Goal: Transaction & Acquisition: Book appointment/travel/reservation

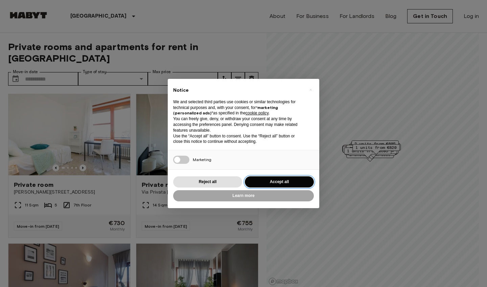
click at [279, 180] on button "Accept all" at bounding box center [279, 181] width 69 height 11
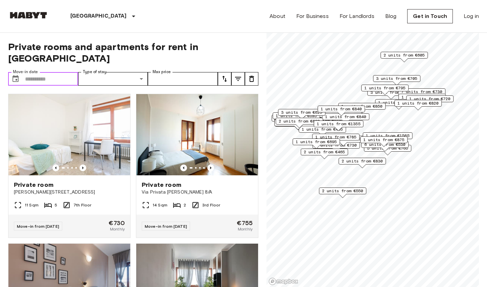
click at [56, 72] on input "Move-in date" at bounding box center [51, 79] width 53 height 14
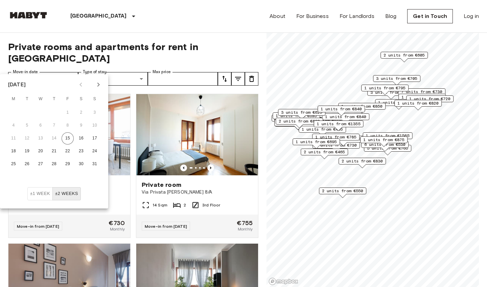
click at [98, 82] on icon "Next month" at bounding box center [98, 85] width 8 height 8
click at [15, 111] on button "1" at bounding box center [13, 113] width 12 height 12
type input "**********"
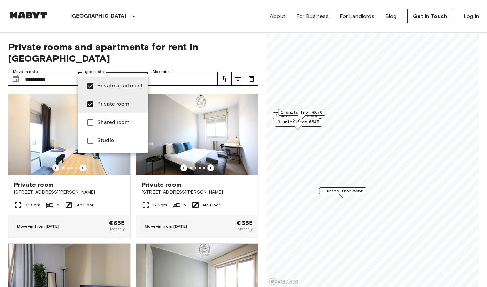
type input "**********"
click at [192, 69] on div at bounding box center [243, 143] width 487 height 287
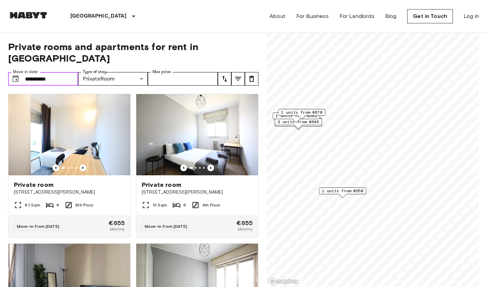
click at [60, 72] on input "**********" at bounding box center [51, 79] width 53 height 14
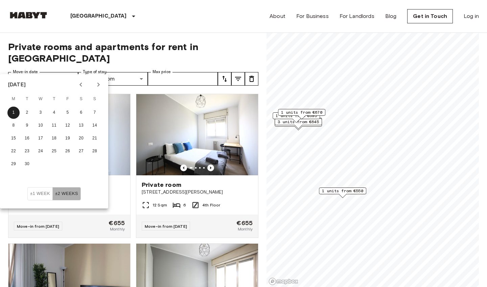
click at [66, 190] on button "±2 weeks" at bounding box center [66, 193] width 28 height 13
click at [41, 195] on button "±1 week" at bounding box center [39, 193] width 25 height 13
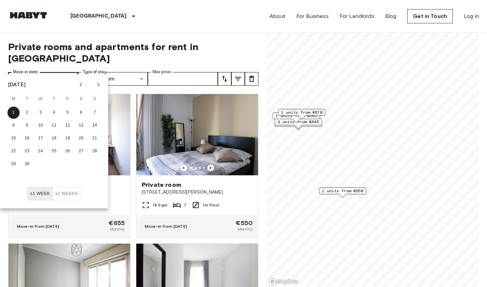
drag, startPoint x: 56, startPoint y: 67, endPoint x: 21, endPoint y: 65, distance: 34.2
click at [21, 72] on div "**********" at bounding box center [43, 79] width 70 height 14
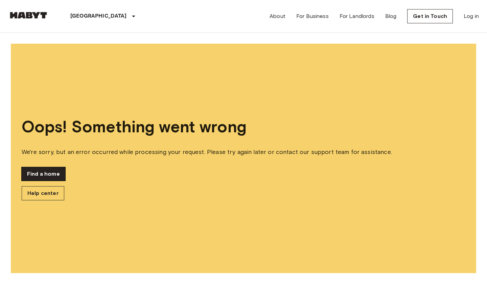
click at [46, 170] on link "Find a home" at bounding box center [44, 174] width 44 height 14
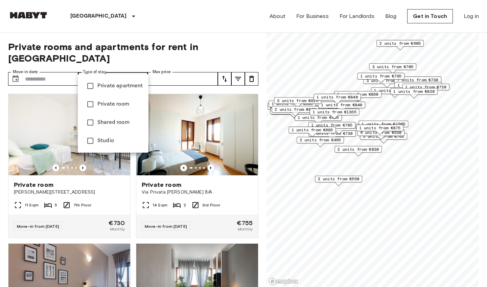
click at [104, 102] on span "Private room" at bounding box center [120, 104] width 46 height 8
type input "**********"
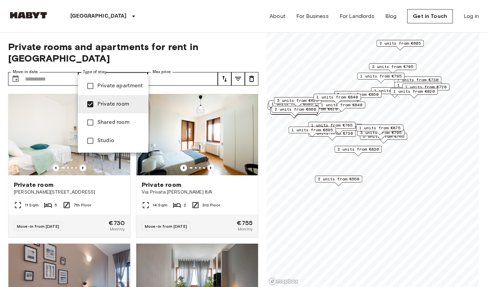
click at [155, 35] on div at bounding box center [243, 143] width 487 height 287
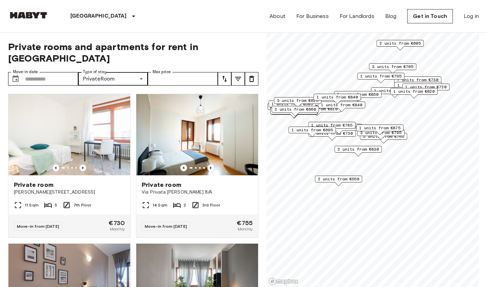
click at [368, 132] on div "1 units from €875" at bounding box center [379, 130] width 47 height 10
click at [194, 129] on img at bounding box center [197, 134] width 122 height 81
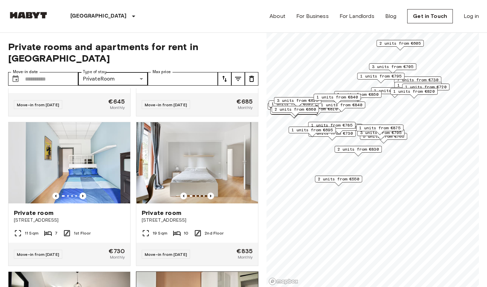
scroll to position [1617, 0]
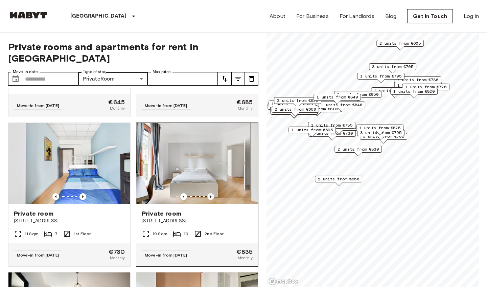
click at [213, 193] on icon "Previous image" at bounding box center [211, 196] width 7 height 7
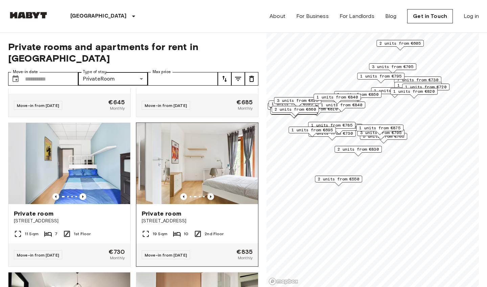
click at [213, 193] on icon "Previous image" at bounding box center [211, 196] width 7 height 7
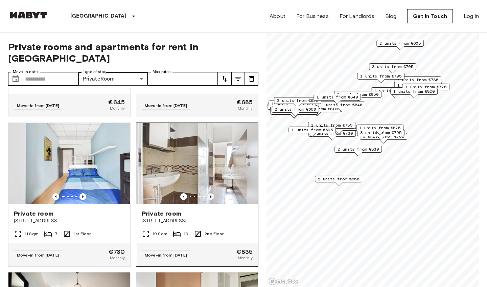
click at [213, 193] on icon "Previous image" at bounding box center [211, 196] width 7 height 7
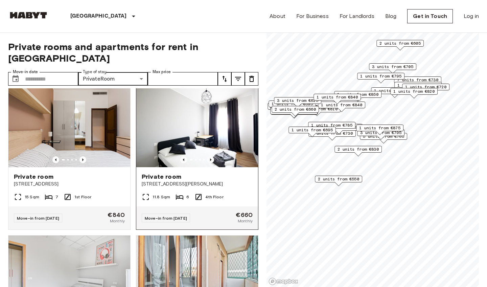
scroll to position [2852, 0]
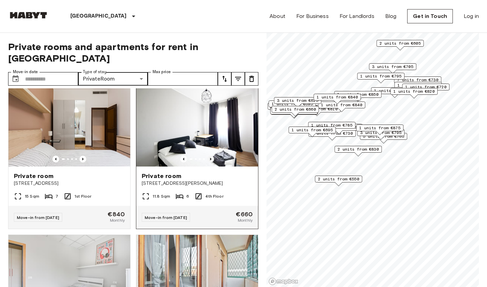
click at [211, 156] on icon "Previous image" at bounding box center [211, 159] width 7 height 7
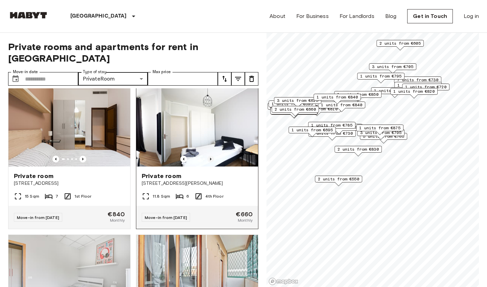
click at [211, 156] on icon "Previous image" at bounding box center [211, 159] width 7 height 7
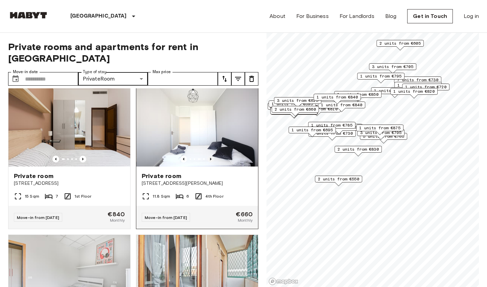
click at [211, 156] on icon "Previous image" at bounding box center [211, 159] width 7 height 7
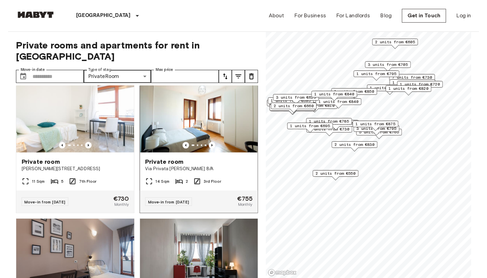
scroll to position [18, 0]
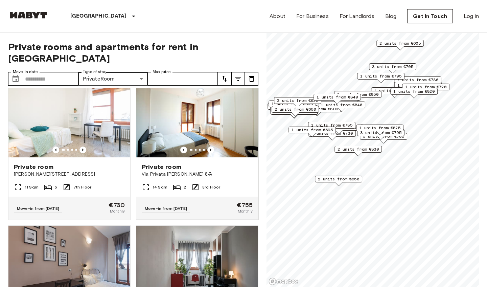
click at [212, 171] on span "Via Privata Mauro Rota 8/A" at bounding box center [197, 174] width 111 height 7
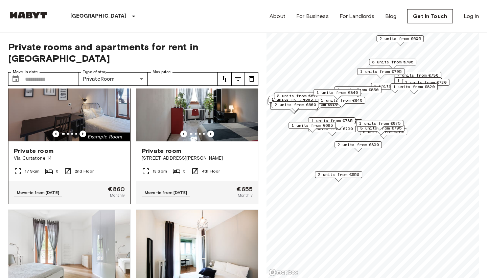
scroll to position [190, 0]
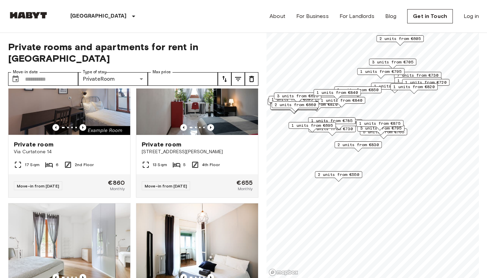
click at [388, 123] on span "1 units from €875" at bounding box center [379, 123] width 41 height 6
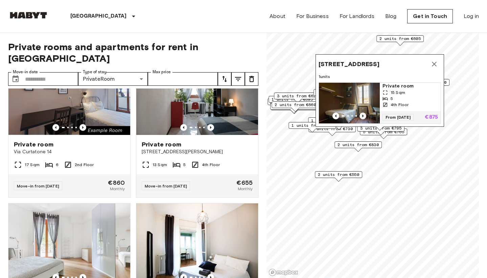
click at [363, 116] on icon "Previous image" at bounding box center [363, 115] width 1 height 3
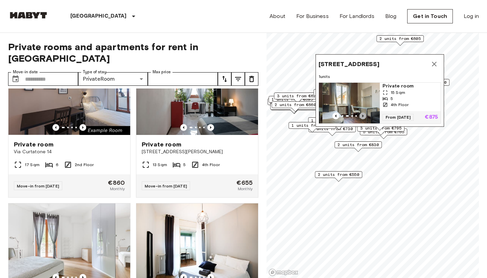
click at [363, 116] on icon "Previous image" at bounding box center [363, 115] width 1 height 3
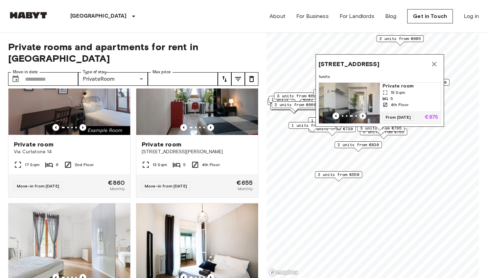
click at [363, 116] on icon "Previous image" at bounding box center [363, 115] width 1 height 3
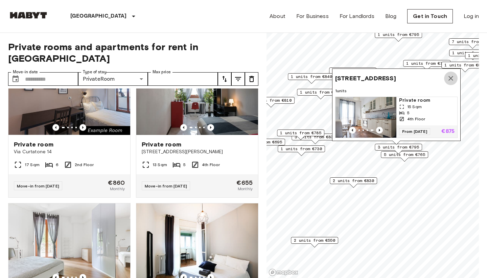
click at [452, 77] on icon "Map marker" at bounding box center [451, 78] width 5 height 5
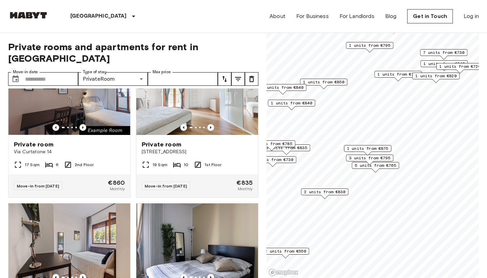
click at [401, 74] on span "1 units from €770" at bounding box center [398, 74] width 41 height 6
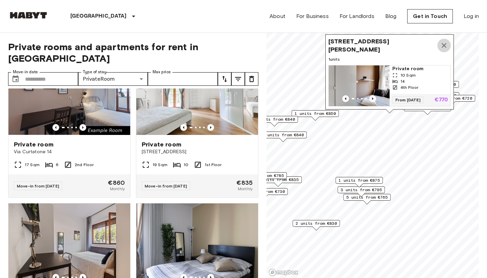
click at [447, 43] on icon "Map marker" at bounding box center [444, 45] width 8 height 8
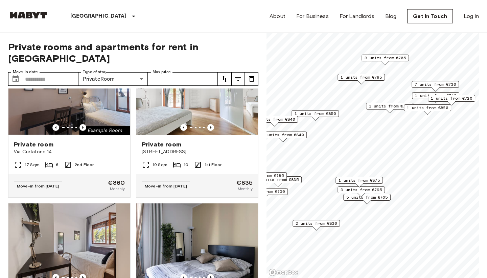
click at [393, 107] on span "1 units from €770" at bounding box center [389, 106] width 41 height 6
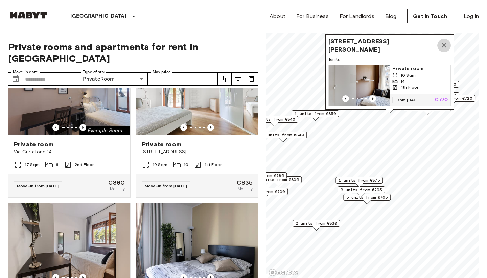
click at [445, 44] on icon "Map marker" at bounding box center [444, 45] width 8 height 8
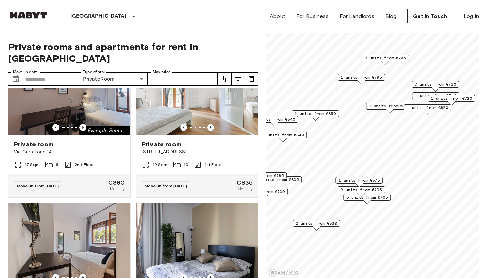
click at [438, 107] on span "1 units from €820" at bounding box center [427, 108] width 41 height 6
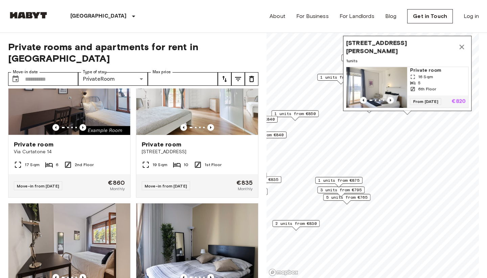
drag, startPoint x: 430, startPoint y: 56, endPoint x: 401, endPoint y: 57, distance: 28.8
click at [401, 57] on div "Via Giovanni Pacini 93, 20131 Milano, IT 1 units Private room 16 Sqm 5 6th Floo…" at bounding box center [407, 73] width 129 height 75
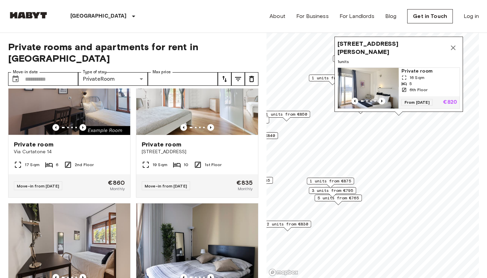
click at [452, 49] on icon "Map marker" at bounding box center [453, 47] width 5 height 5
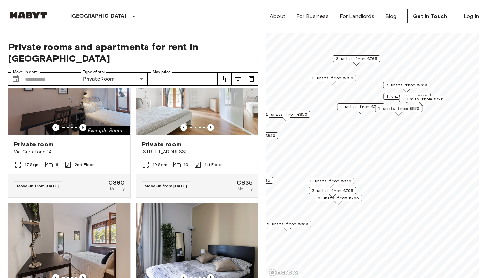
click at [365, 107] on span "1 units from €770" at bounding box center [360, 107] width 41 height 6
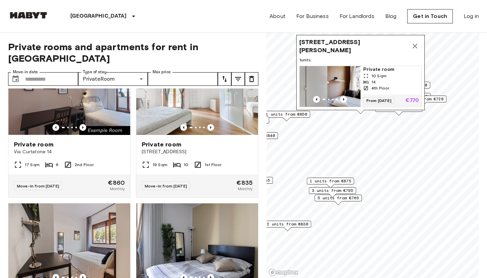
click at [358, 43] on span "Via Annibale Caretta 1, 20131 Milano, IT" at bounding box center [354, 46] width 109 height 16
click at [358, 41] on span "Via Annibale Caretta 1, 20131 Milano, IT" at bounding box center [354, 46] width 109 height 16
click at [380, 96] on div "From 16 Oct 25 €770" at bounding box center [391, 100] width 61 height 12
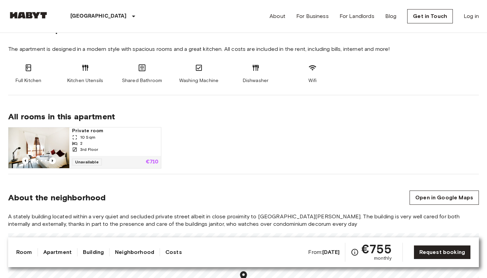
scroll to position [228, 0]
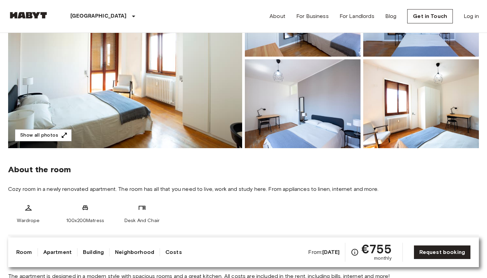
scroll to position [122, 0]
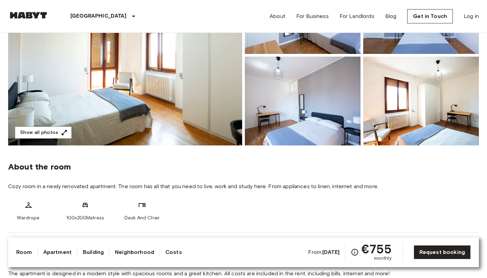
click at [324, 124] on img at bounding box center [303, 101] width 116 height 89
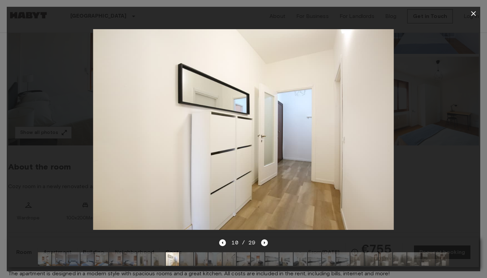
click at [244, 260] on img at bounding box center [244, 259] width 14 height 14
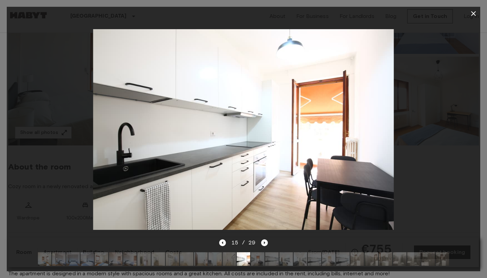
click at [357, 256] on img at bounding box center [358, 259] width 14 height 14
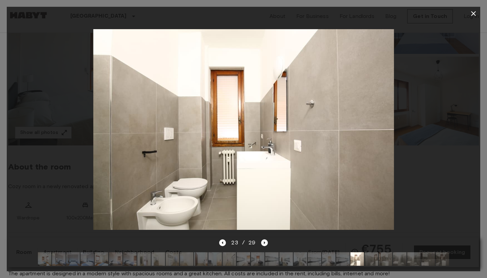
click at [403, 253] on img at bounding box center [400, 259] width 14 height 14
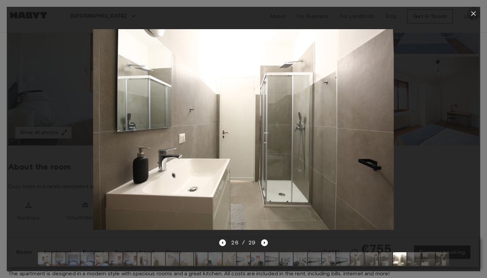
click at [478, 12] on button "button" at bounding box center [474, 14] width 14 height 14
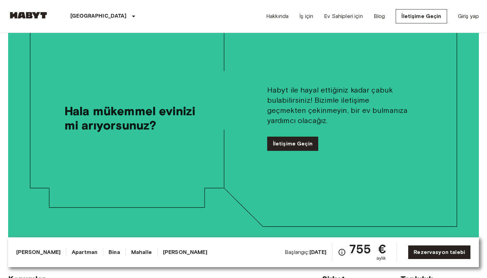
scroll to position [1420, 0]
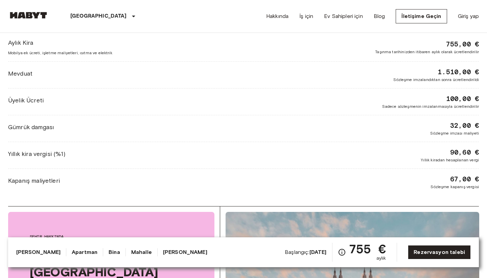
click at [219, 147] on div "Yıllık kira vergisi (%1) 90,60 € Yıllık kiradan hesaplanan vergi" at bounding box center [243, 155] width 471 height 16
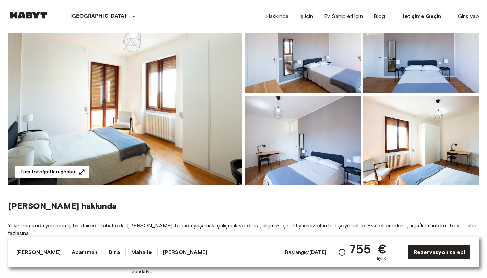
scroll to position [62, 0]
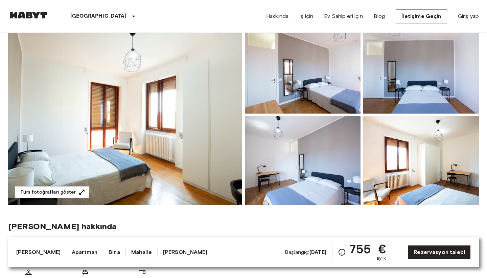
click at [336, 252] on div "Başlangıç: 15 Ağustos 2025 755 € aylık" at bounding box center [335, 251] width 101 height 19
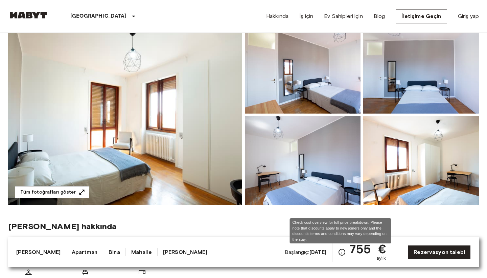
click at [339, 252] on icon "Tam fiyat dökümü için maliyet genel bakışını kontrol edin. İndirimlerin yalnızc…" at bounding box center [342, 252] width 8 height 8
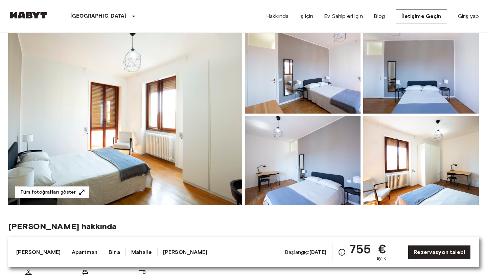
click at [253, 226] on span "Oda hakkında" at bounding box center [243, 226] width 471 height 10
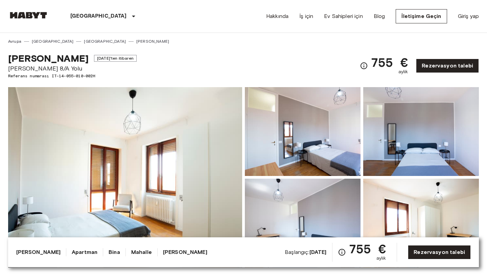
scroll to position [0, 0]
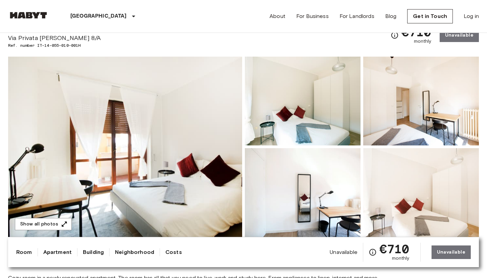
click at [208, 134] on img at bounding box center [125, 147] width 234 height 180
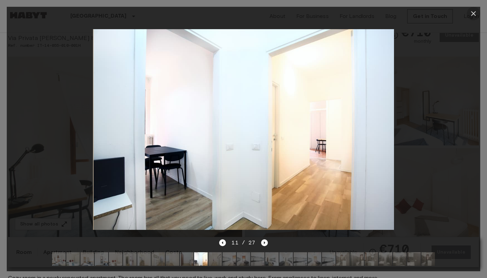
click at [475, 13] on icon "button" at bounding box center [474, 13] width 8 height 8
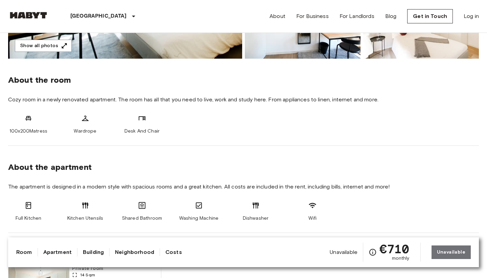
scroll to position [210, 0]
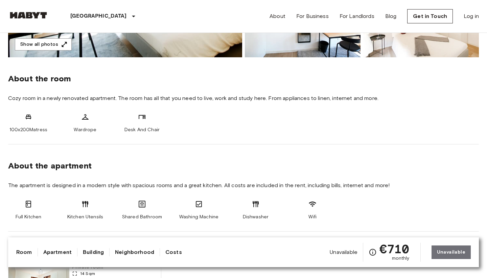
click at [373, 253] on icon "Check cost overview for full price breakdown. Please note that discounts apply …" at bounding box center [373, 252] width 8 height 8
click at [366, 197] on section "About the apartment The apartment is designed in a modern style with spacious r…" at bounding box center [243, 187] width 471 height 87
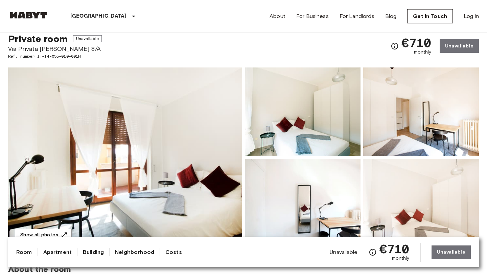
scroll to position [19, 0]
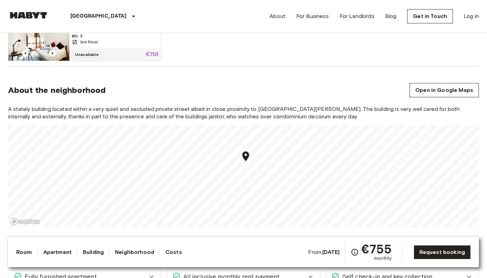
scroll to position [474, 0]
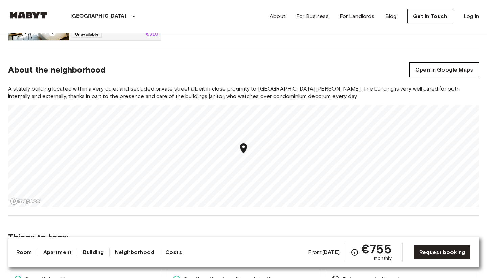
click at [442, 68] on link "Open in Google Maps" at bounding box center [444, 70] width 69 height 14
